Goal: Task Accomplishment & Management: Manage account settings

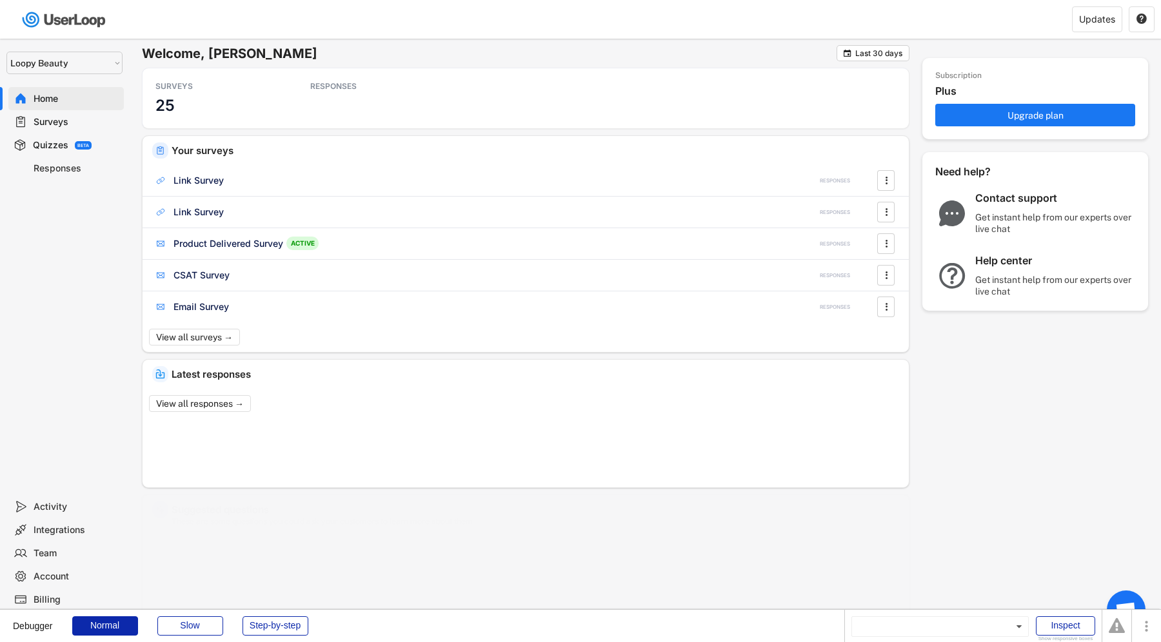
select select ""1348695171700984260__LOOKUP__1621425969652x687239840058835000""
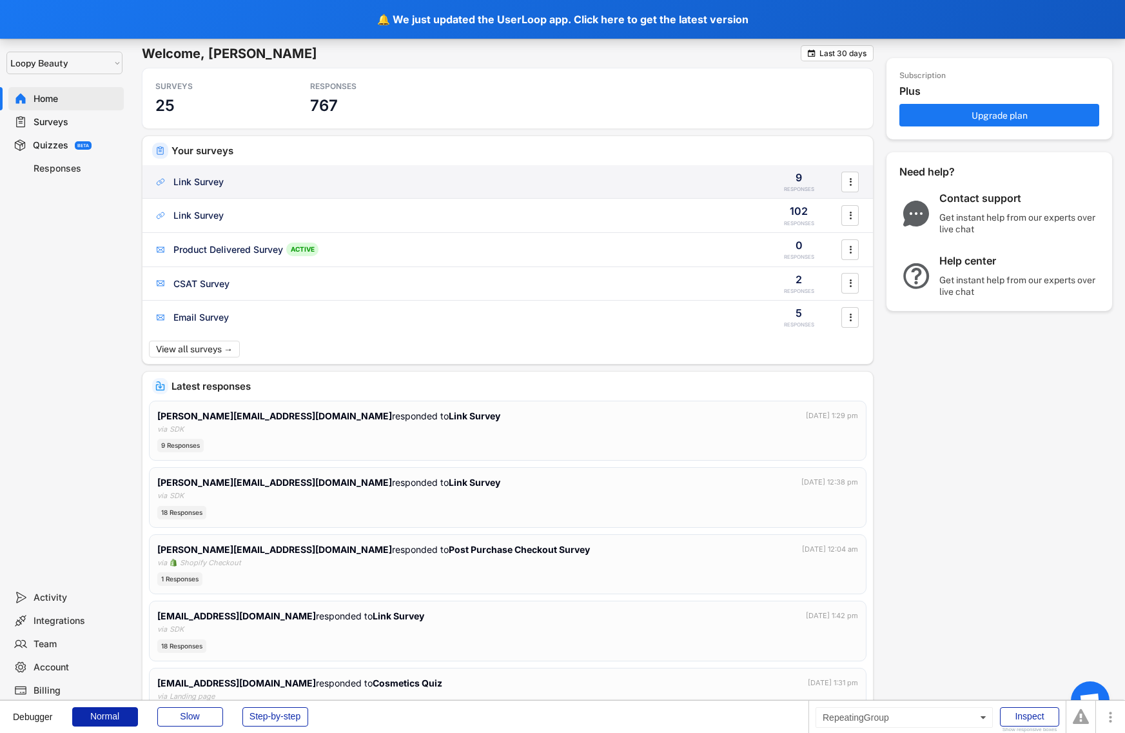
select select
select select ""1348695171700984260__LOOKUP__1621425969652x687239840058835000""
click at [214, 193] on div "Link Survey 9 RESPONSES " at bounding box center [508, 182] width 731 height 34
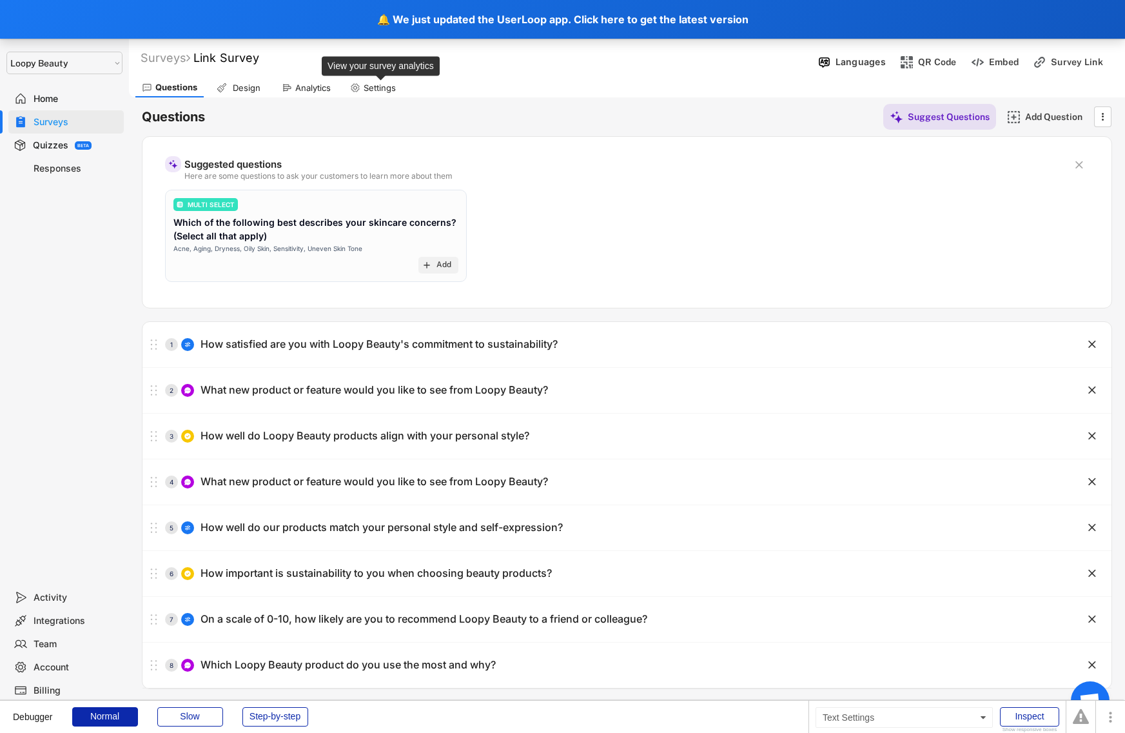
click at [382, 87] on div "Settings" at bounding box center [380, 88] width 32 height 11
select select
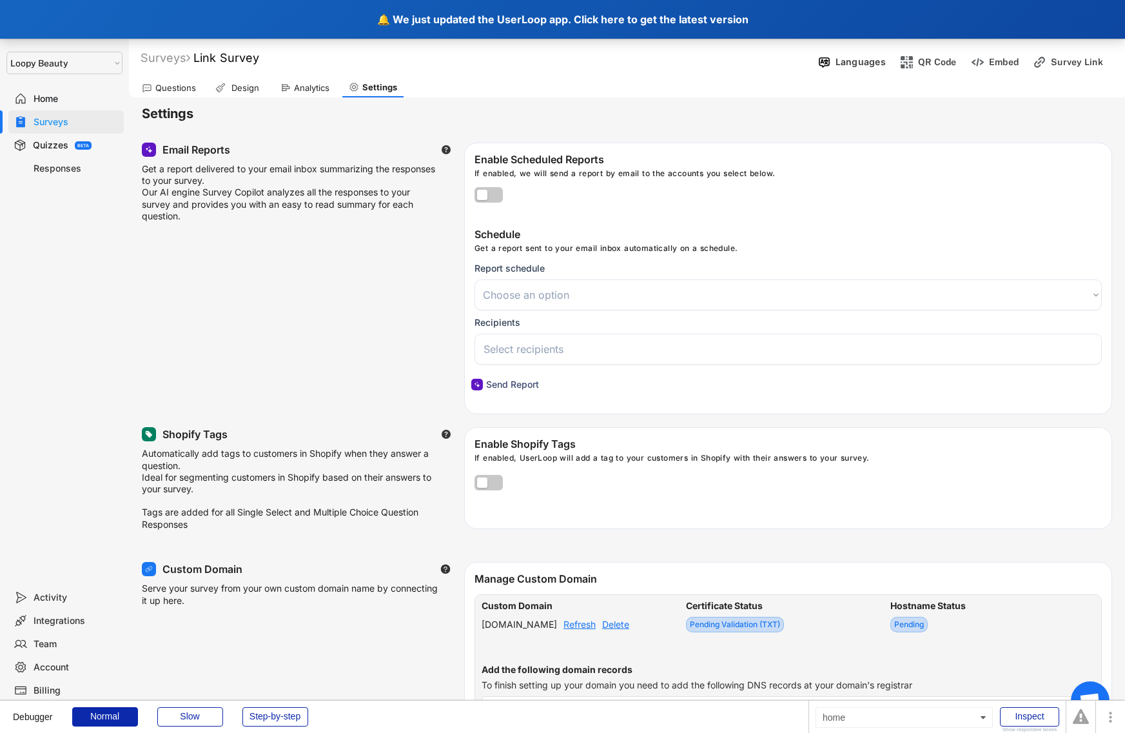
click at [368, 30] on div "🔔 We just updated the UserLoop app. Click here to get the latest version" at bounding box center [562, 19] width 1125 height 39
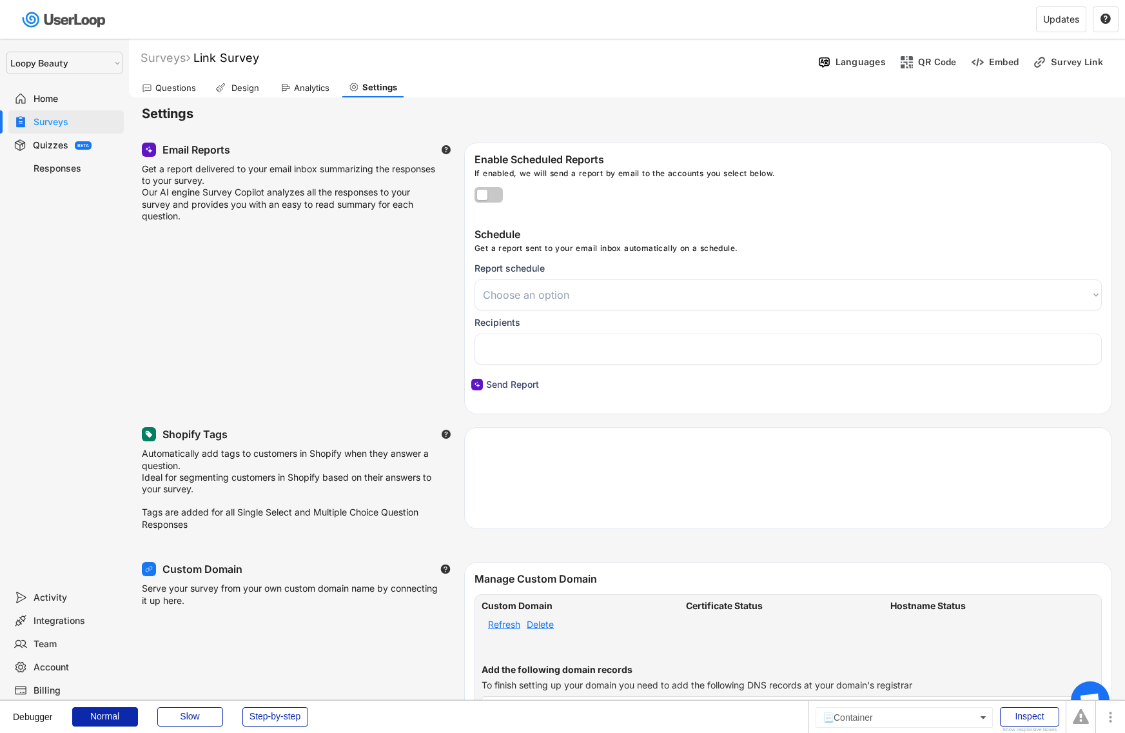
select select ""1348695171700984260__LOOKUP__1621425969652x687239840058835000""
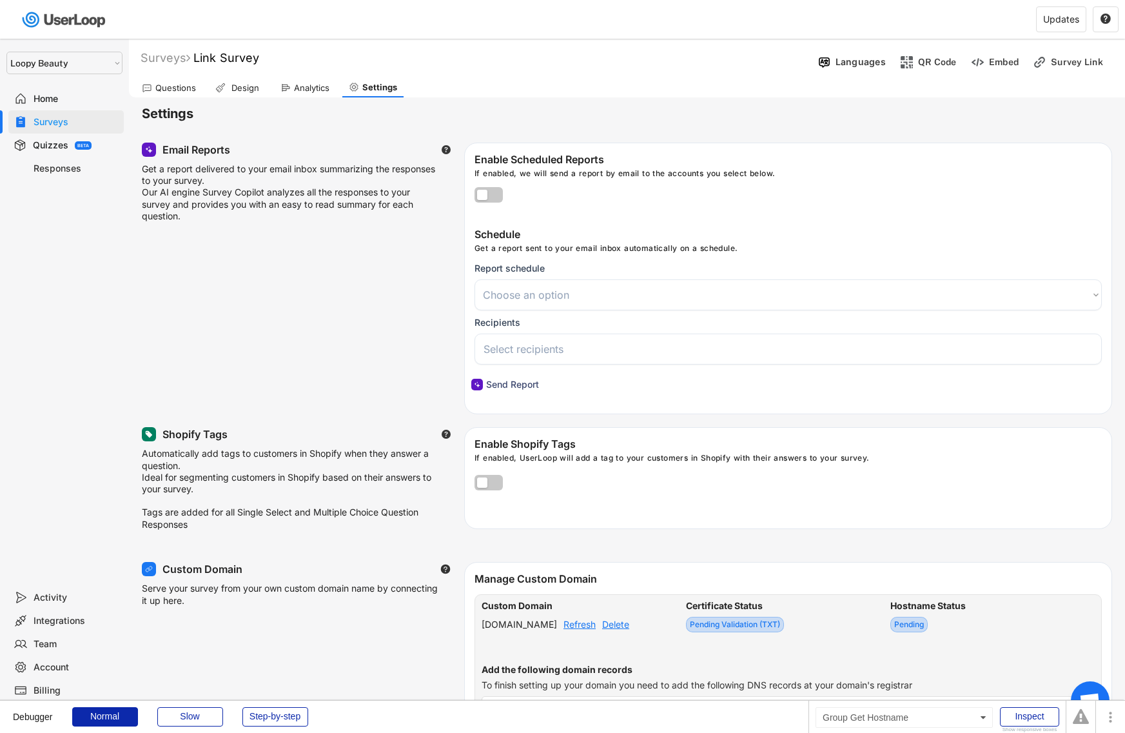
click at [596, 629] on div "Refresh" at bounding box center [580, 624] width 32 height 9
click at [629, 629] on div "Delete" at bounding box center [615, 624] width 27 height 9
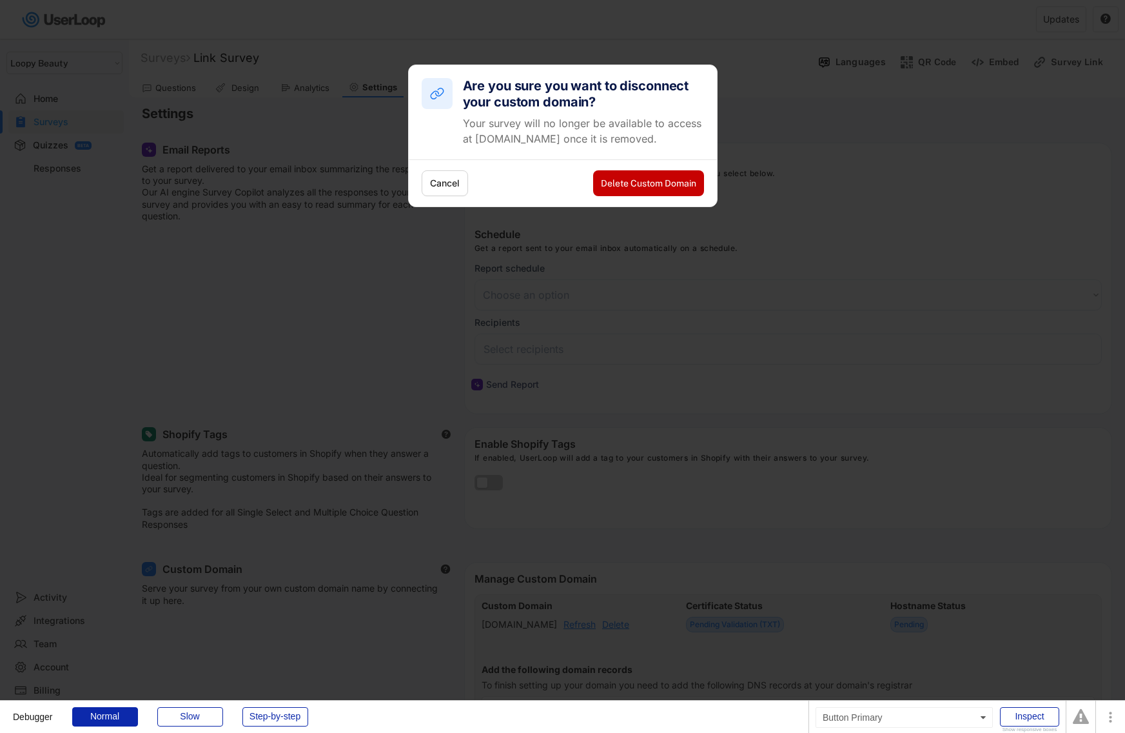
click at [659, 180] on button "Delete Custom Domain" at bounding box center [648, 183] width 111 height 26
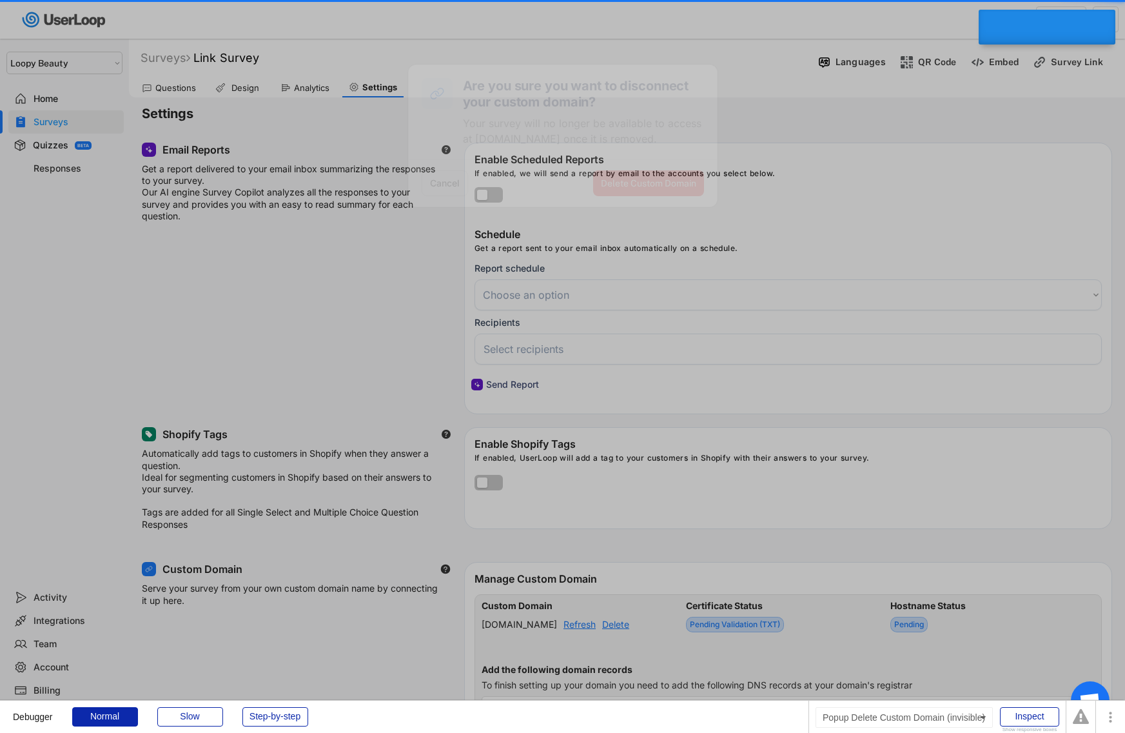
select select
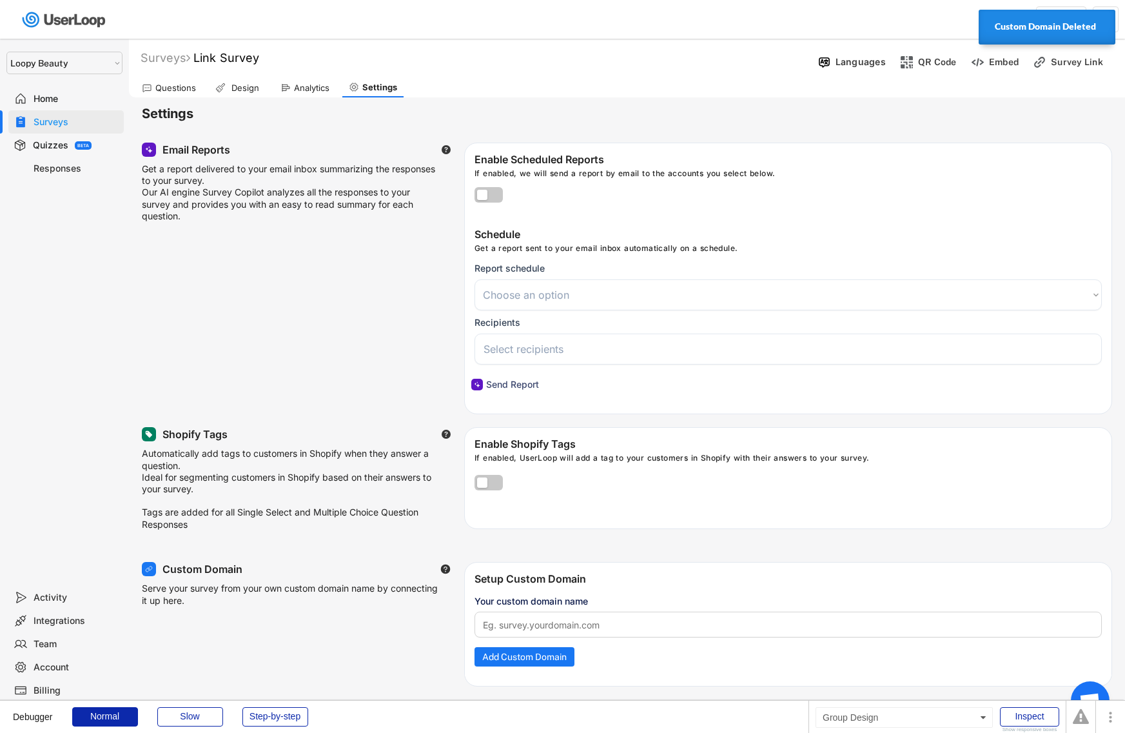
click at [230, 94] on div "Design" at bounding box center [238, 87] width 59 height 19
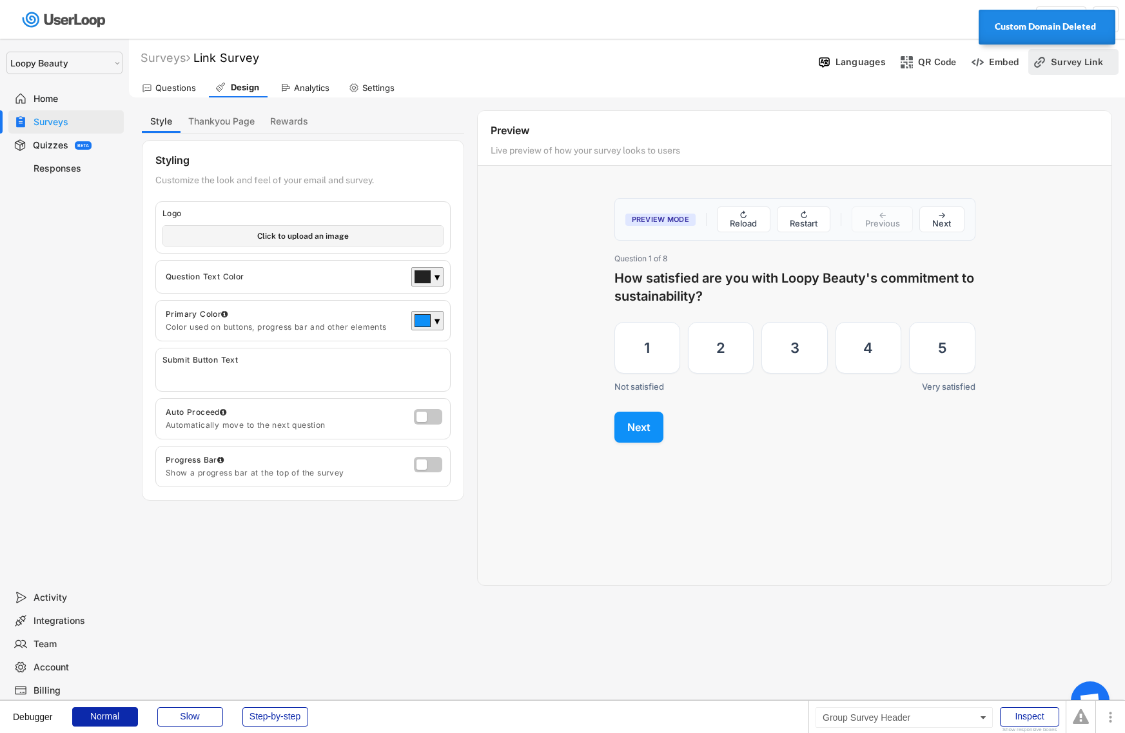
click at [1065, 68] on div "Survey Link" at bounding box center [1083, 62] width 64 height 26
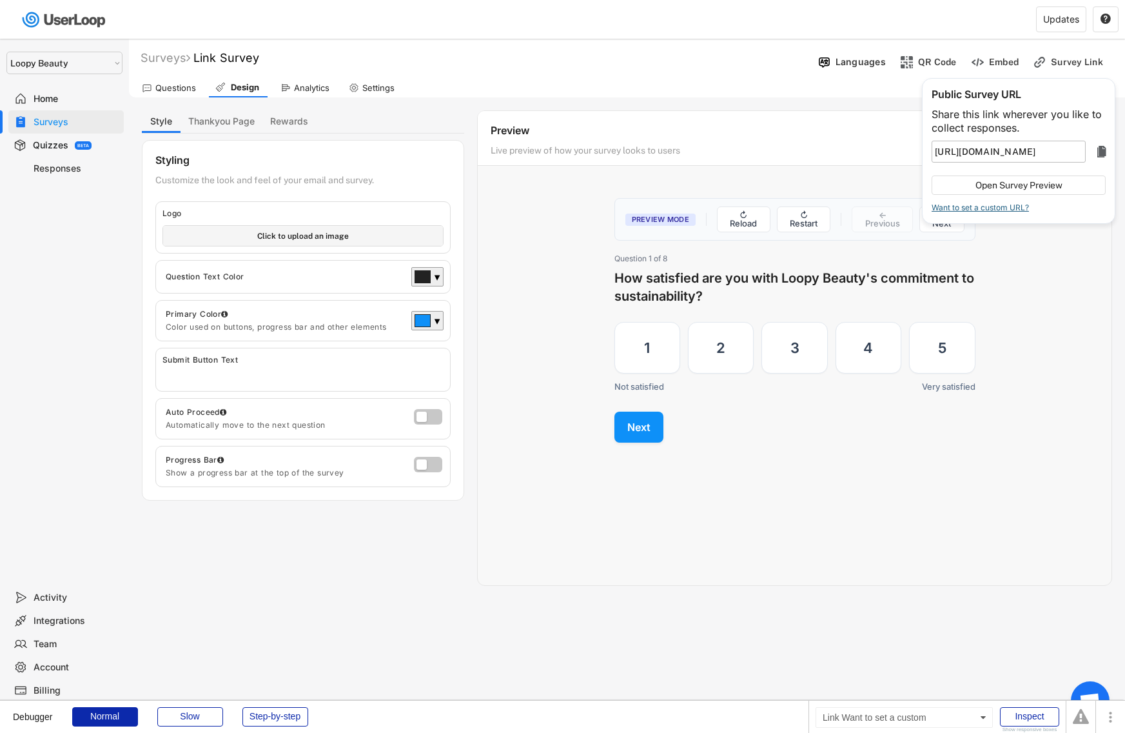
click at [1008, 206] on div "Want to set a custom URL?" at bounding box center [980, 208] width 97 height 8
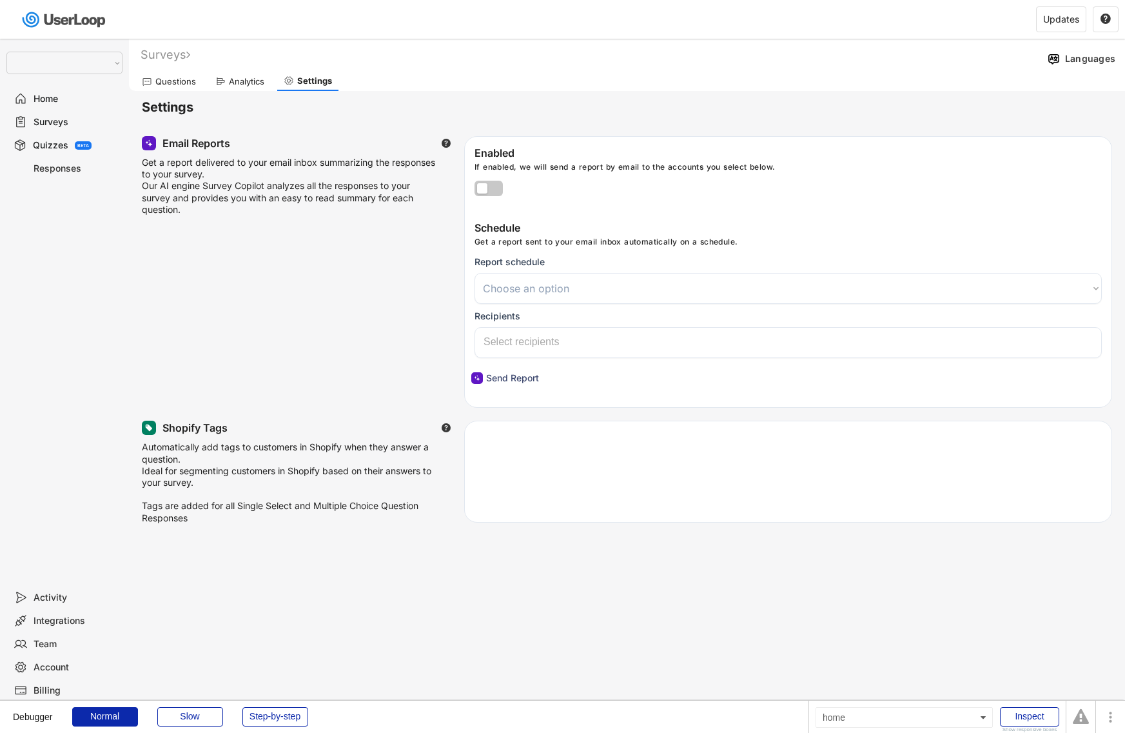
select select
select select ""1348695171700984260__LOOKUP__1621425969652x687239840058835000""
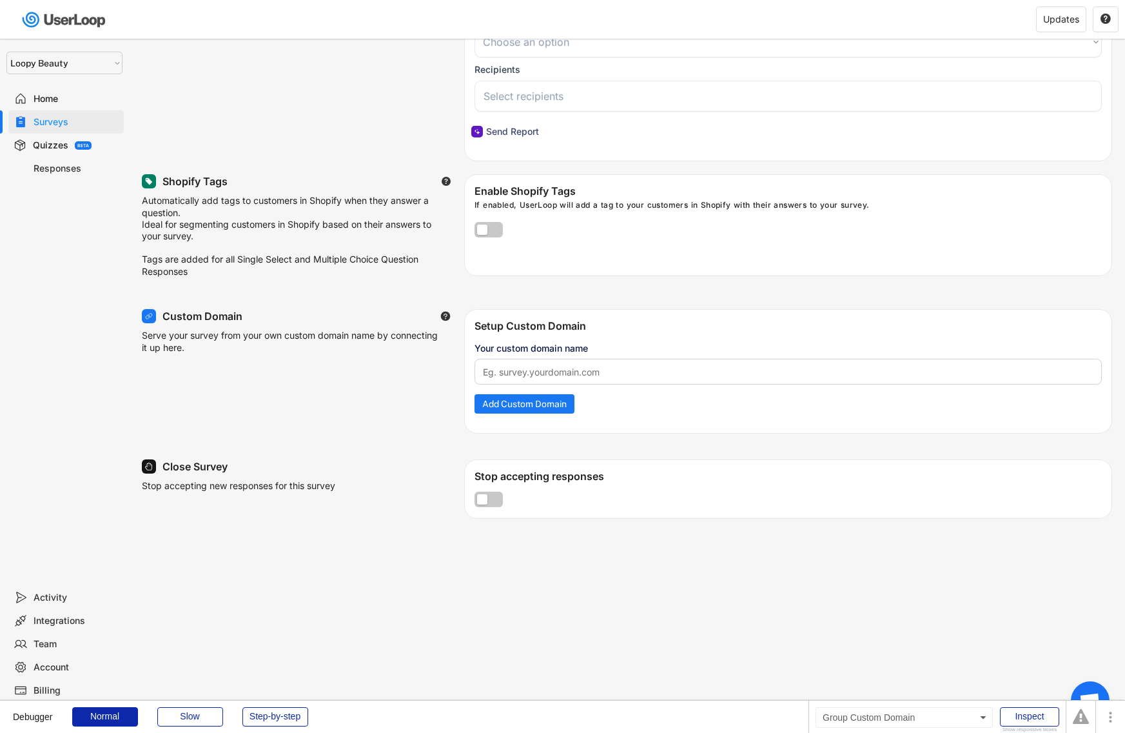
scroll to position [255, 0]
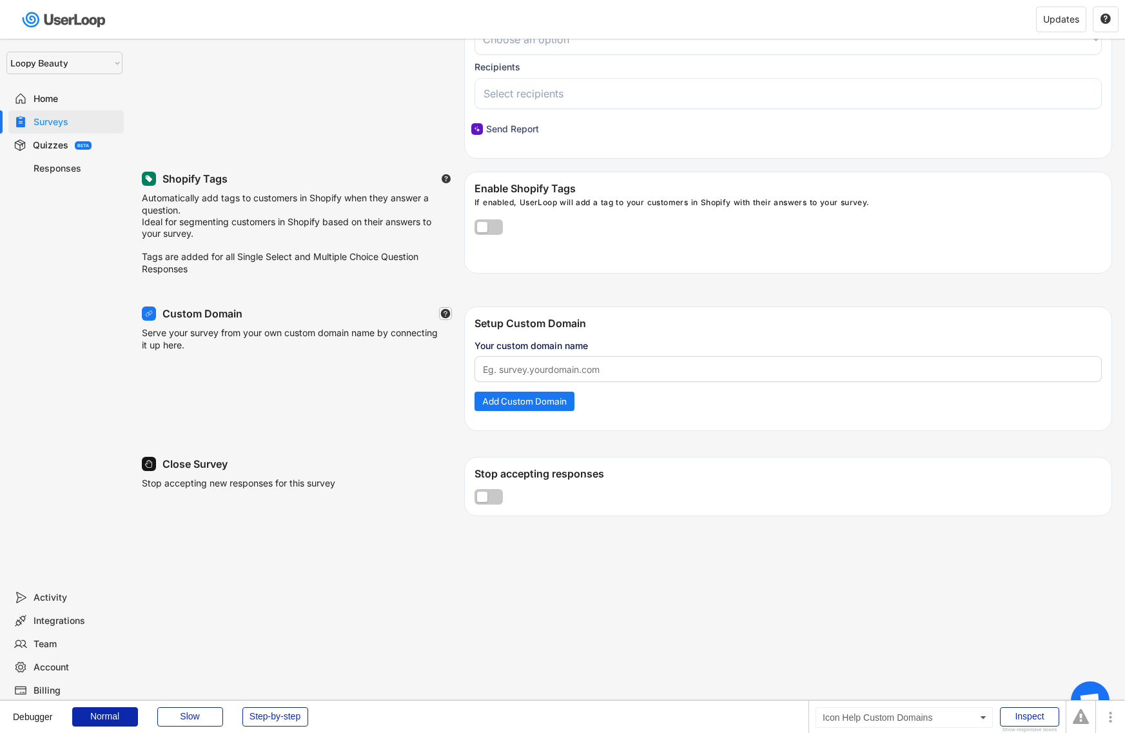
click at [442, 319] on icon at bounding box center [446, 314] width 12 height 12
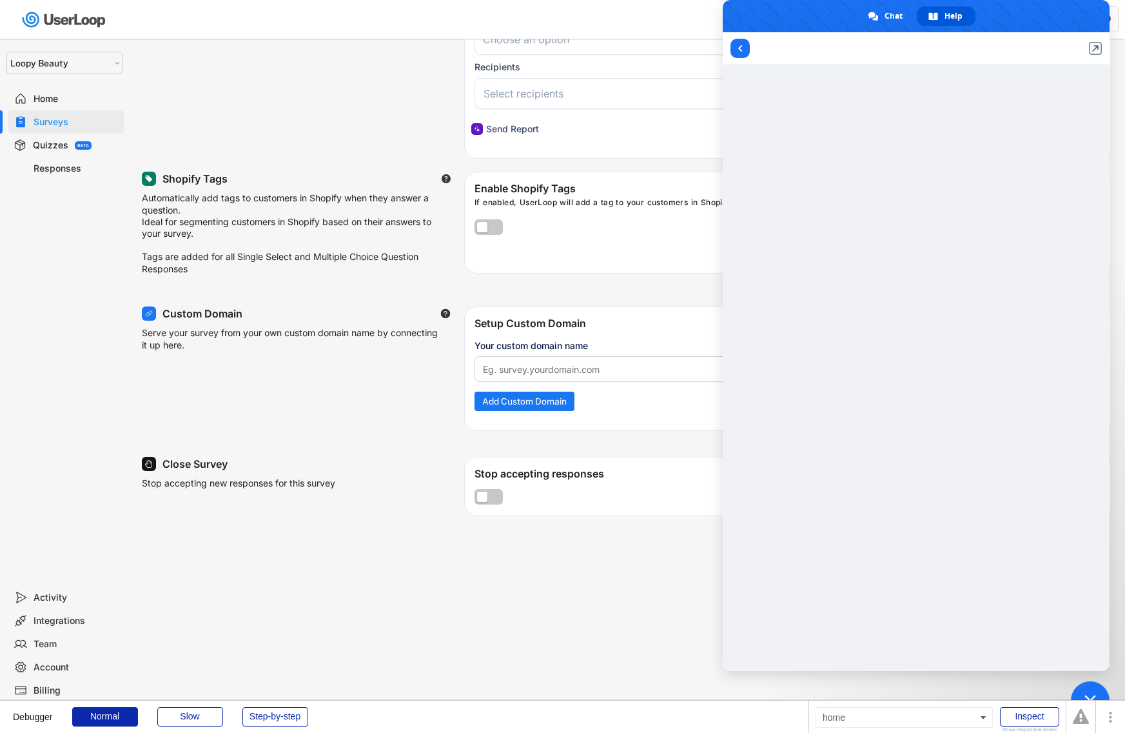
click at [442, 319] on icon at bounding box center [446, 314] width 12 height 12
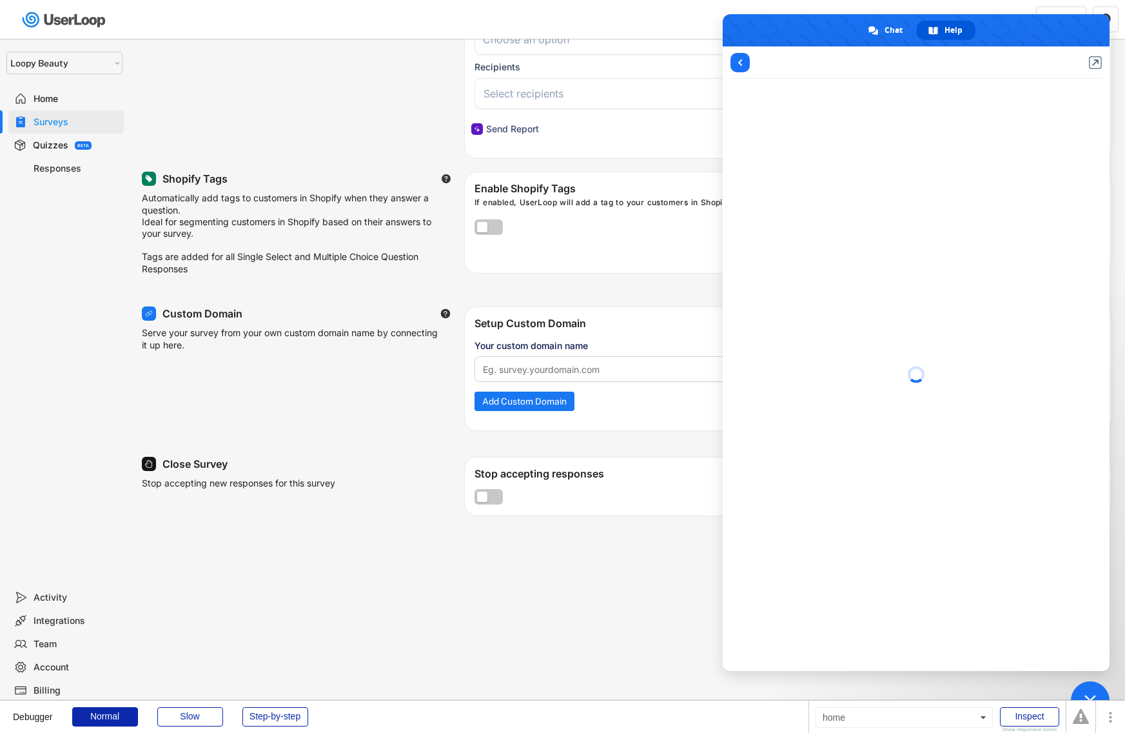
click at [1101, 688] on span "Close chat" at bounding box center [1090, 700] width 39 height 39
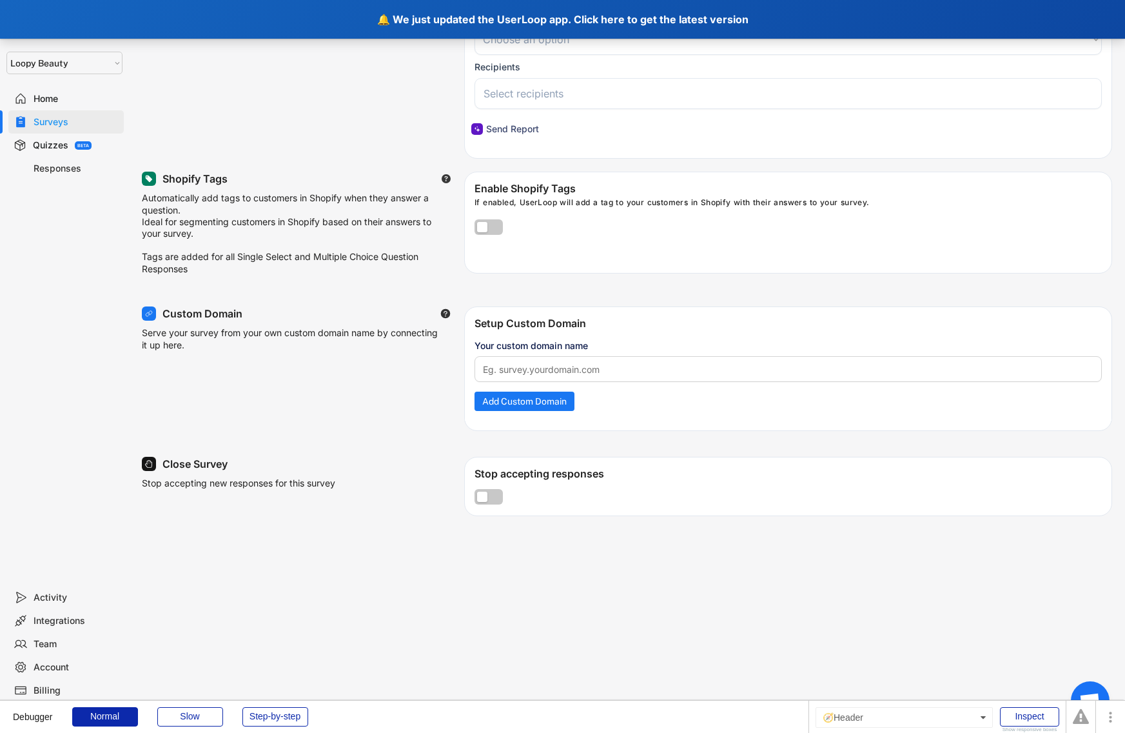
click at [367, 17] on div "🔔 We just updated the UserLoop app. Click here to get the latest version" at bounding box center [562, 19] width 1125 height 39
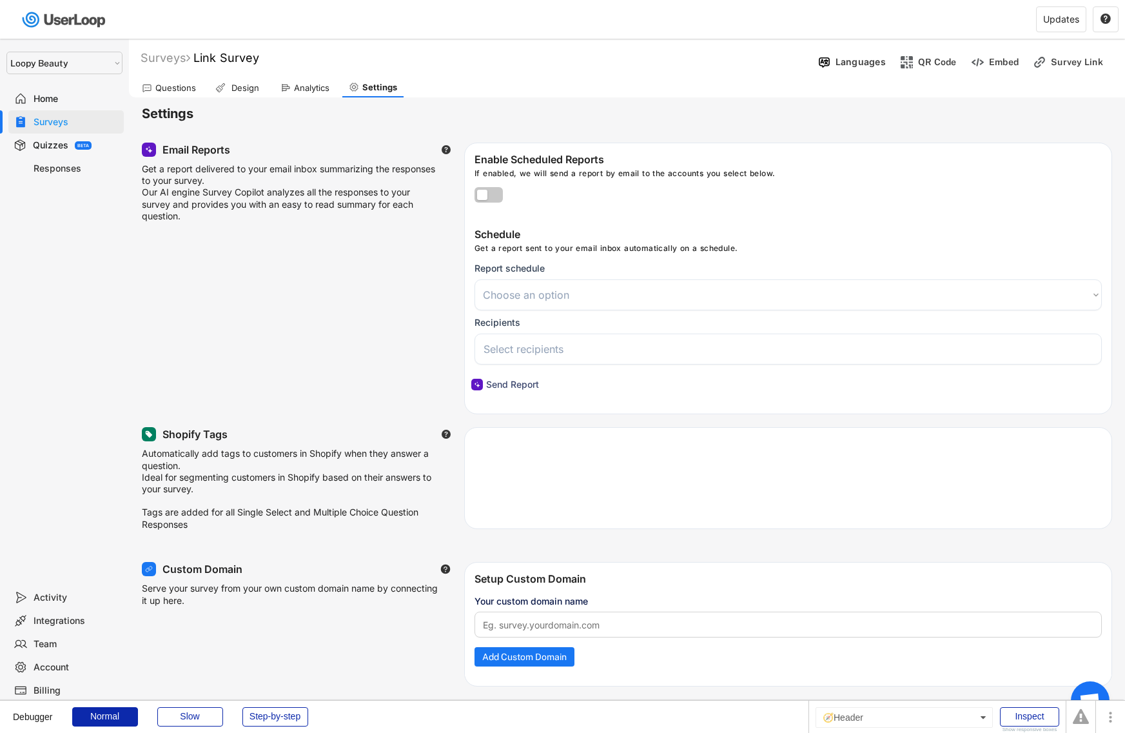
select select
select select ""1348695171700984260__LOOKUP__1621425969652x687239840058835000""
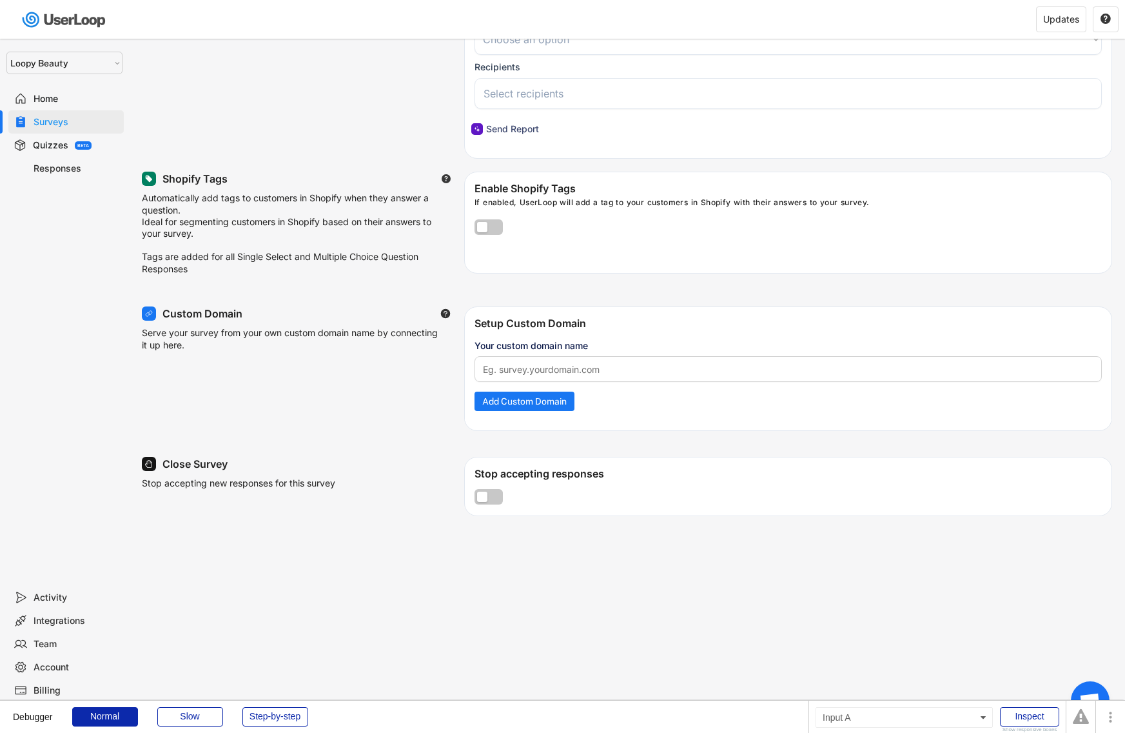
click at [543, 370] on input "input" at bounding box center [788, 369] width 627 height 26
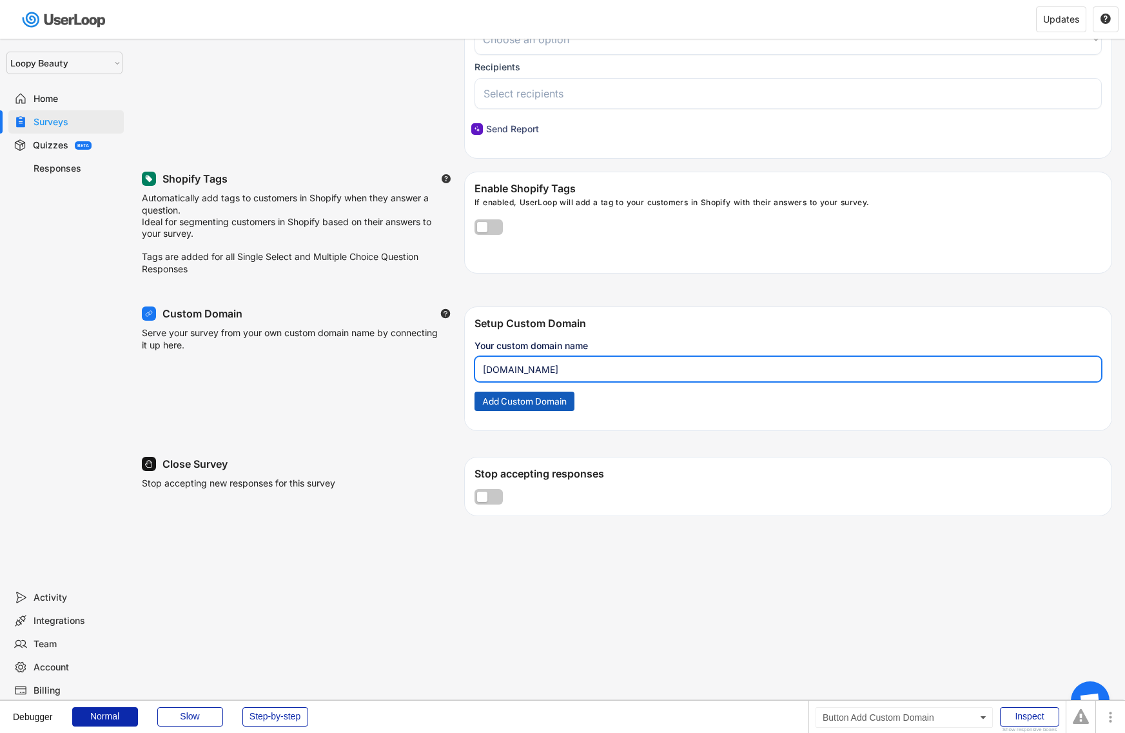
type input "[DOMAIN_NAME]"
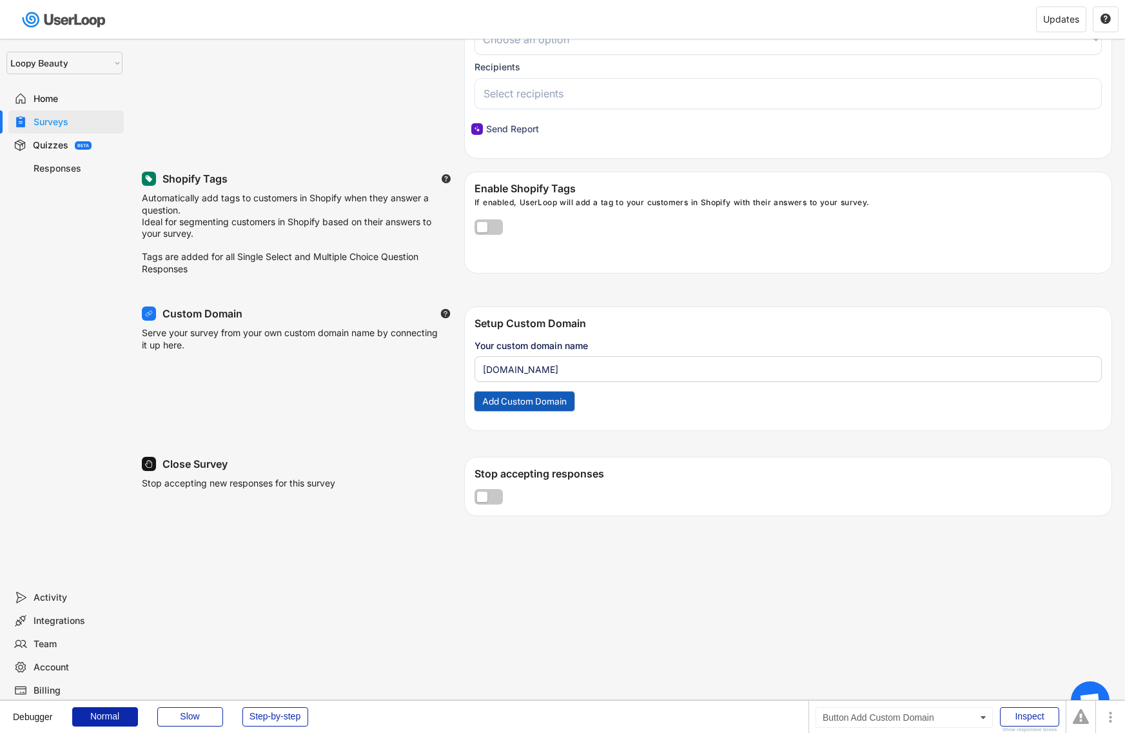
click at [548, 397] on button "Add Custom Domain" at bounding box center [525, 400] width 100 height 19
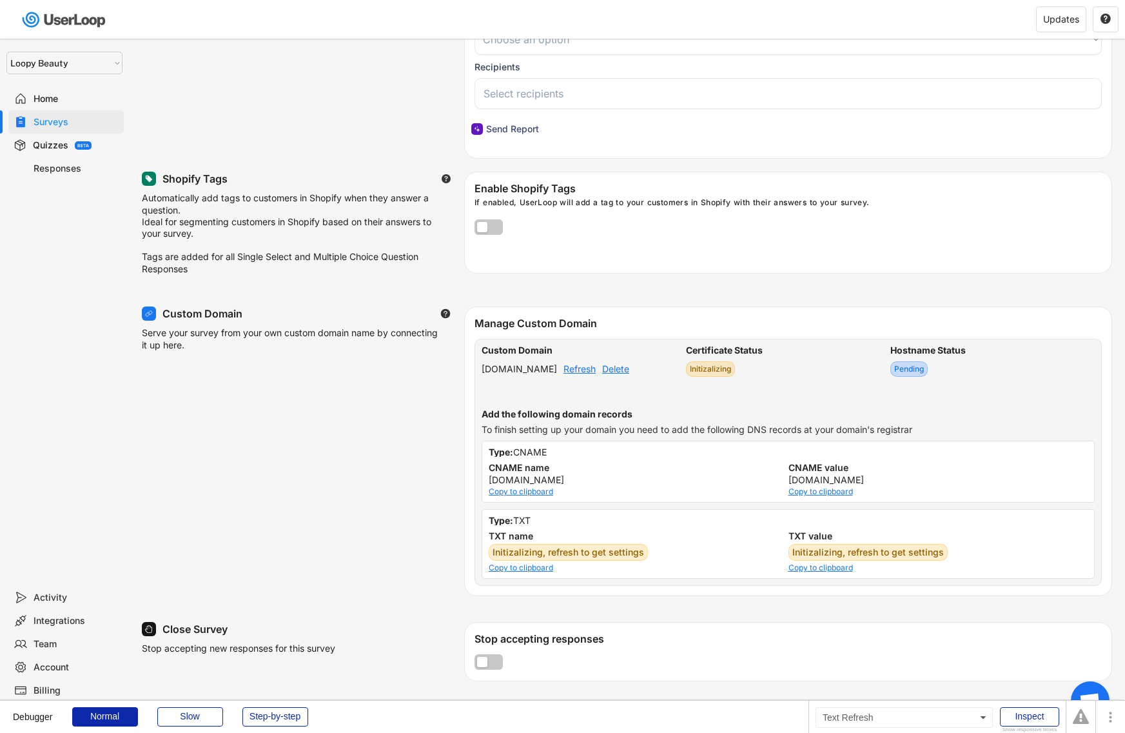
click at [586, 372] on div "Refresh" at bounding box center [580, 368] width 32 height 9
click at [622, 373] on div "Delete" at bounding box center [615, 368] width 27 height 9
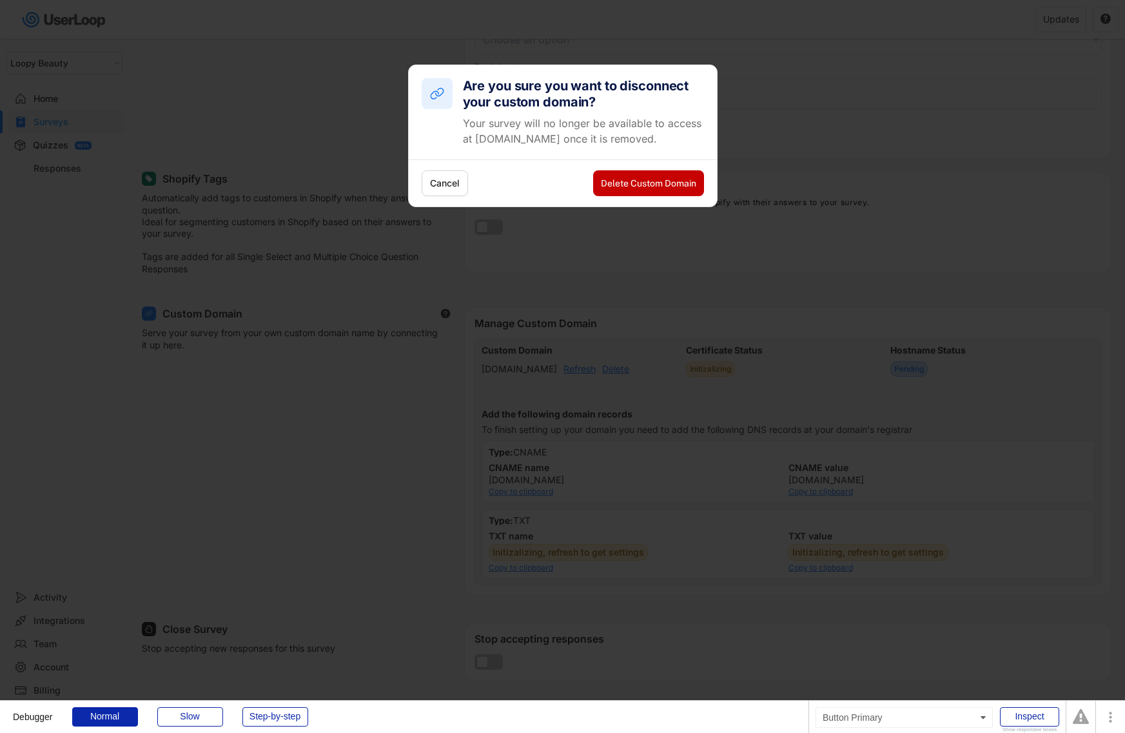
click at [675, 186] on button "Delete Custom Domain" at bounding box center [648, 183] width 111 height 26
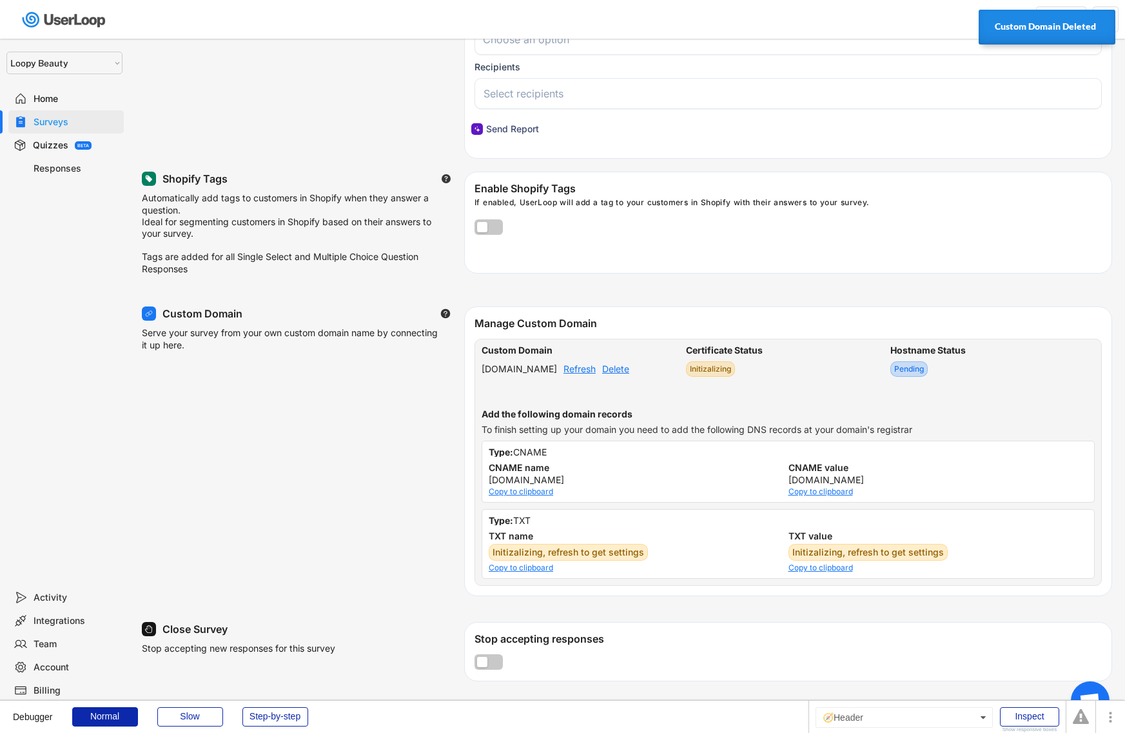
select select
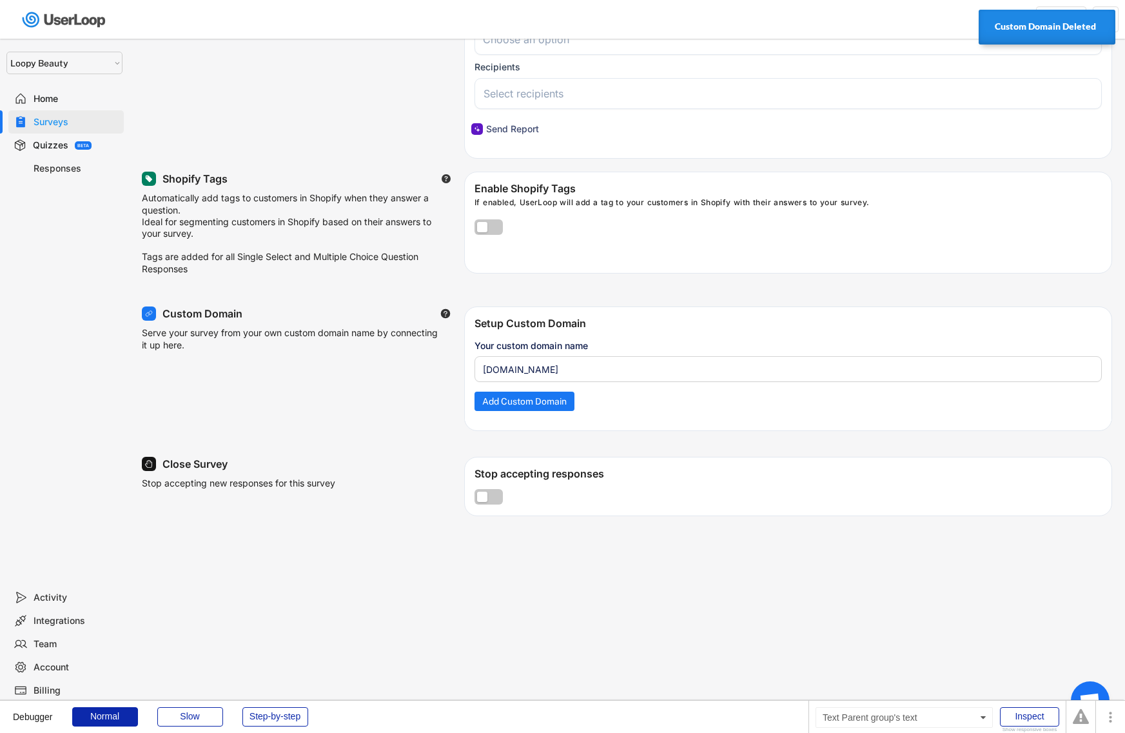
click at [41, 688] on div "Billing" at bounding box center [76, 690] width 85 height 12
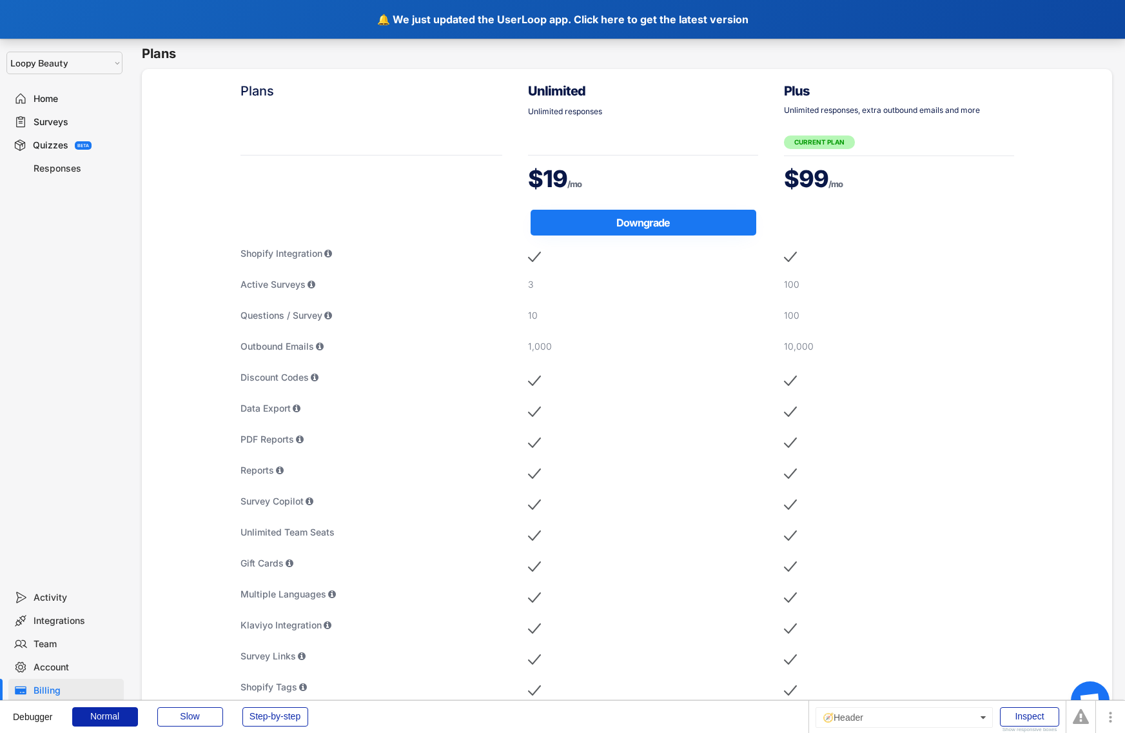
click at [354, 19] on div "🔔 We just updated the UserLoop app. Click here to get the latest version" at bounding box center [562, 19] width 1125 height 39
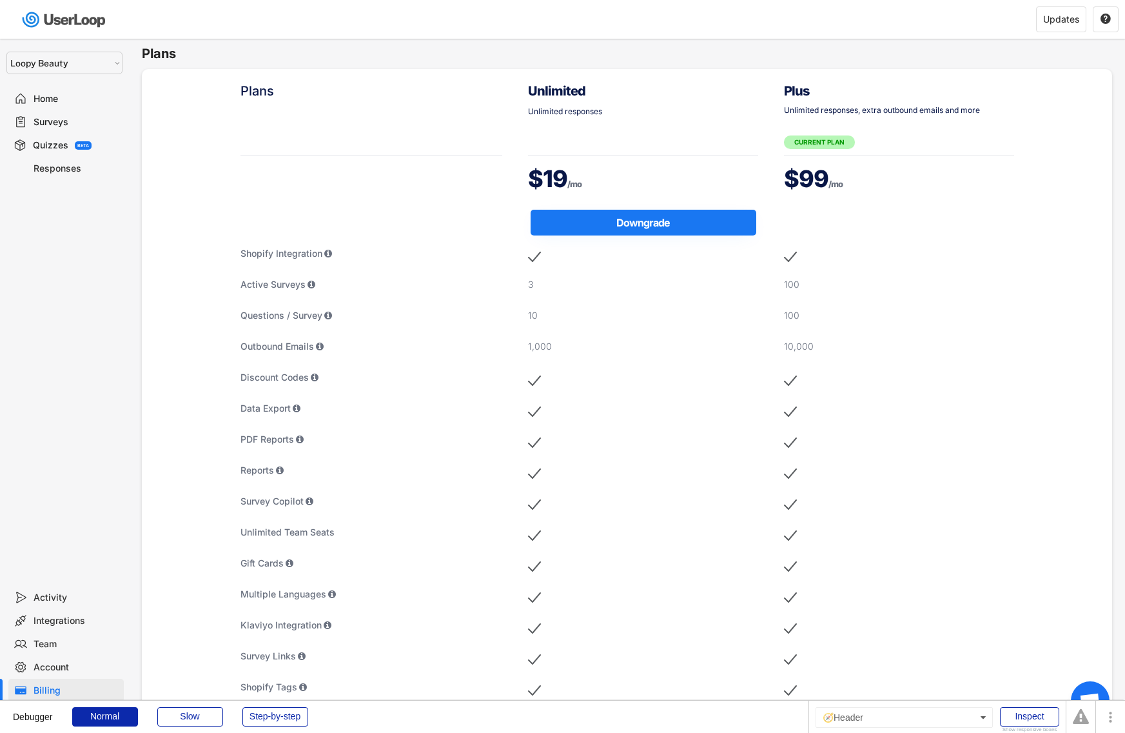
select select ""1348695171700984260__LOOKUP__1621425969652x687239840058835000""
click at [63, 123] on div "Surveys" at bounding box center [76, 122] width 85 height 12
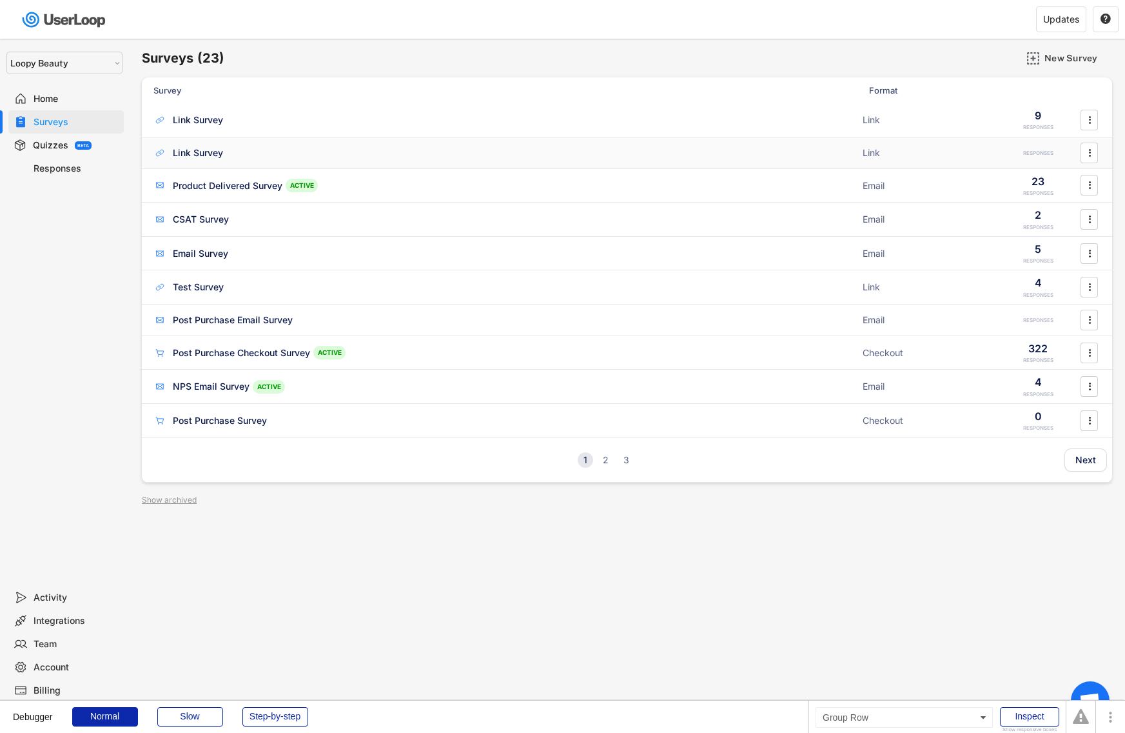
click at [211, 148] on div "Link Survey" at bounding box center [198, 152] width 50 height 13
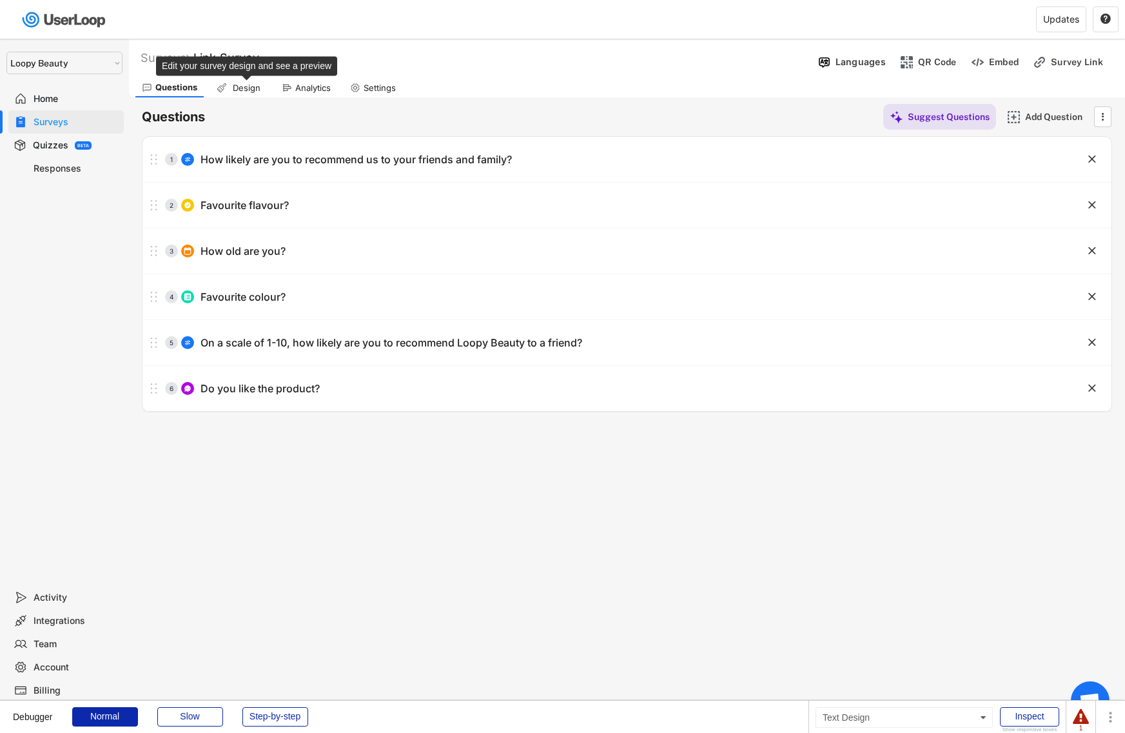
click at [251, 83] on div "Design" at bounding box center [246, 88] width 32 height 11
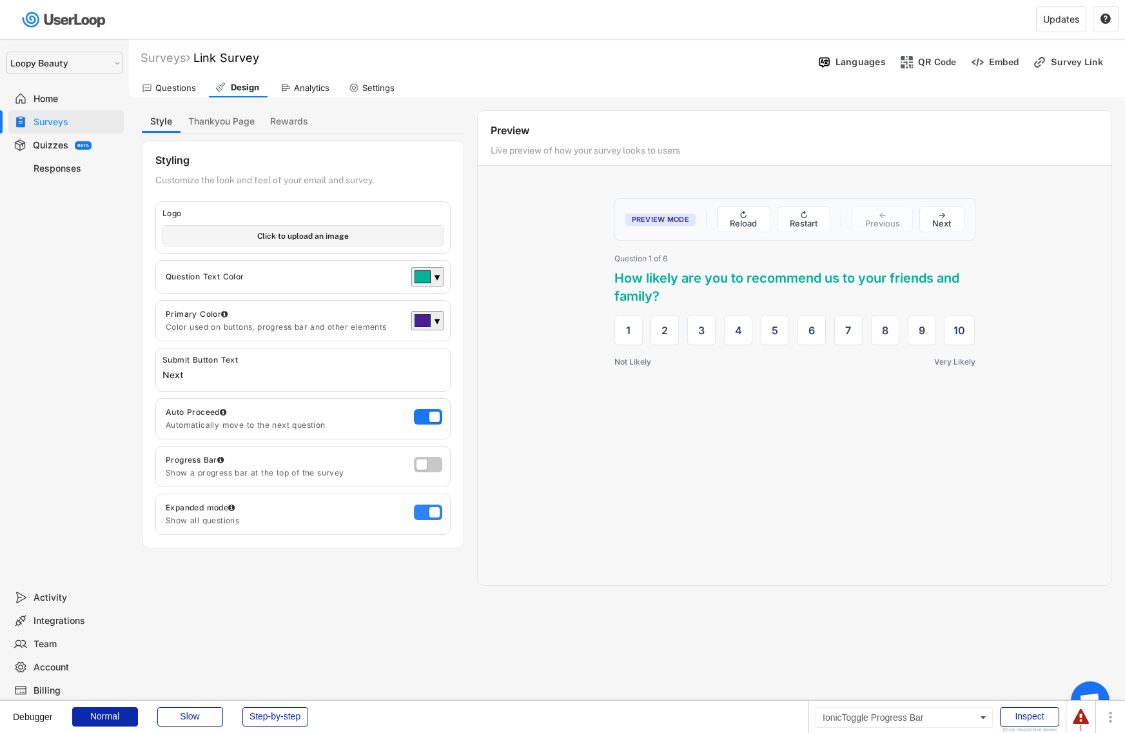
click at [419, 511] on label at bounding box center [425, 508] width 28 height 15
click at [0, 0] on input "checkbox" at bounding box center [0, 0] width 0 height 0
click at [419, 511] on label at bounding box center [425, 508] width 28 height 15
click at [0, 0] on input "checkbox" at bounding box center [0, 0] width 0 height 0
click at [429, 458] on label at bounding box center [425, 460] width 28 height 15
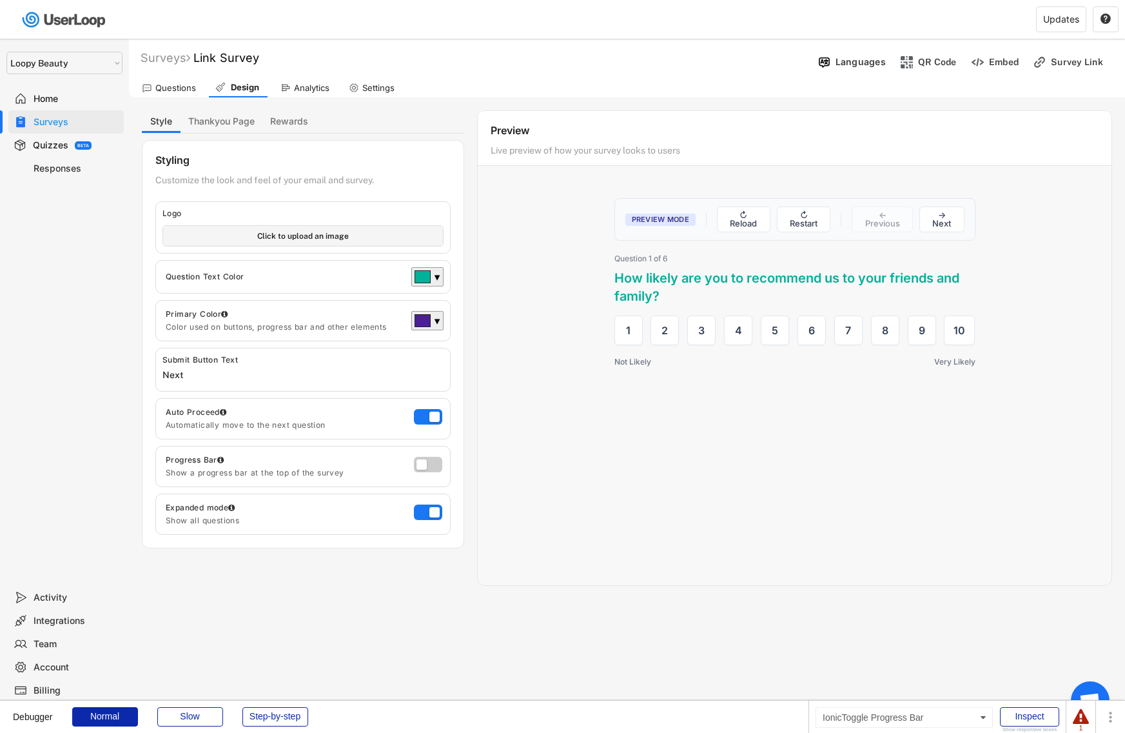
click at [0, 0] on input "checkbox" at bounding box center [0, 0] width 0 height 0
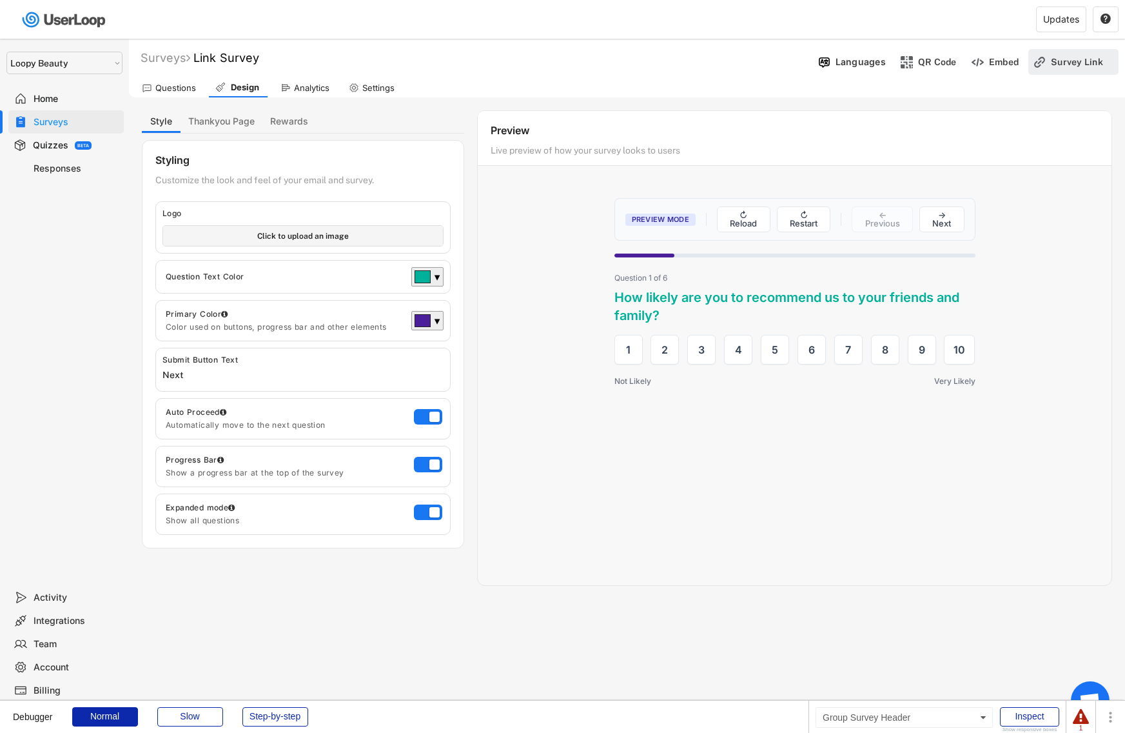
click at [1073, 66] on div "Survey Link" at bounding box center [1083, 62] width 64 height 12
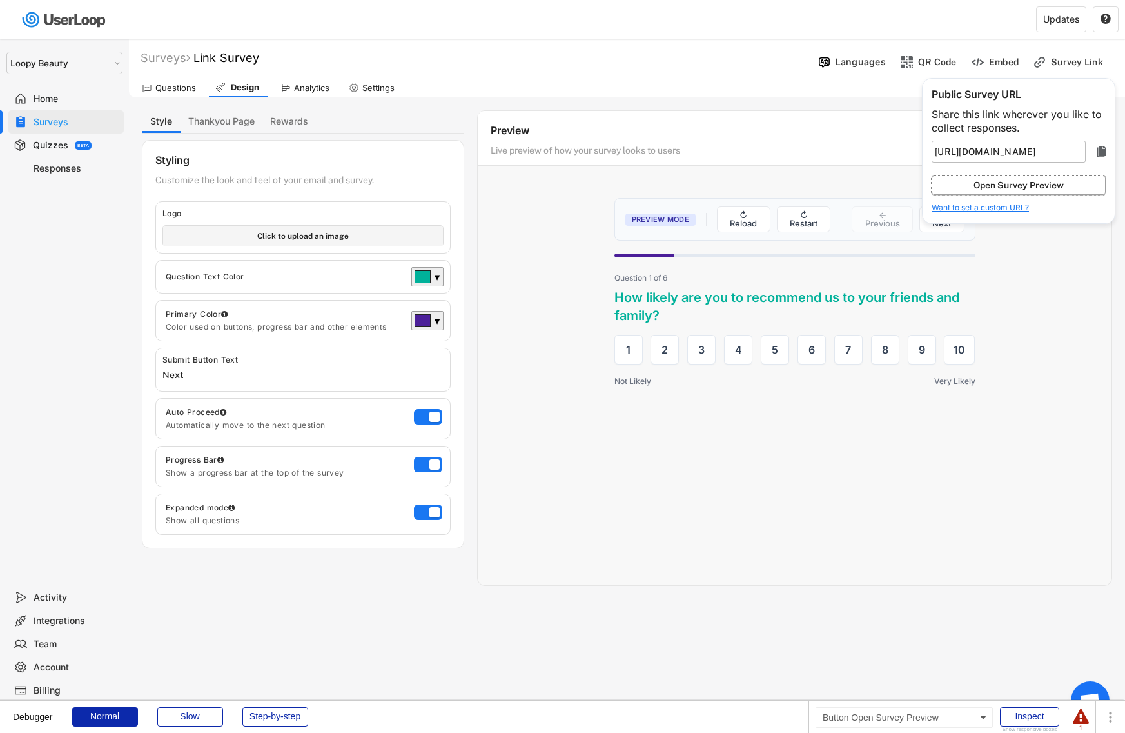
click at [1000, 192] on button "Open Survey Preview" at bounding box center [1019, 184] width 174 height 19
